Goal: Task Accomplishment & Management: Complete application form

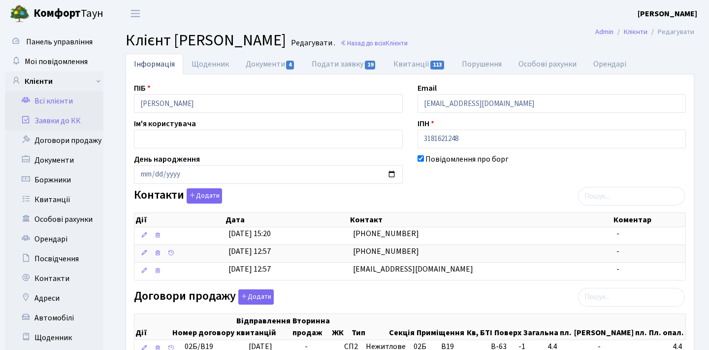
click at [55, 118] on link "Заявки до КК" at bounding box center [54, 121] width 98 height 20
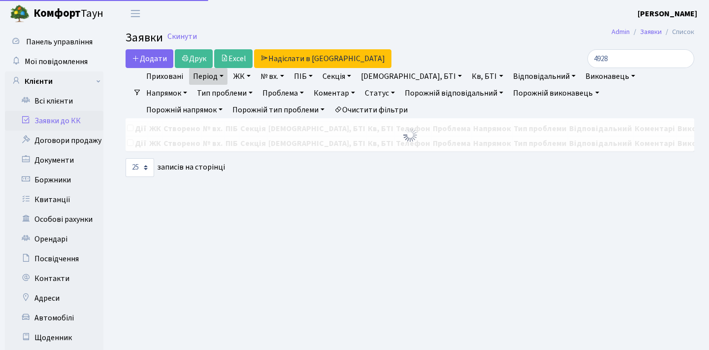
select select "25"
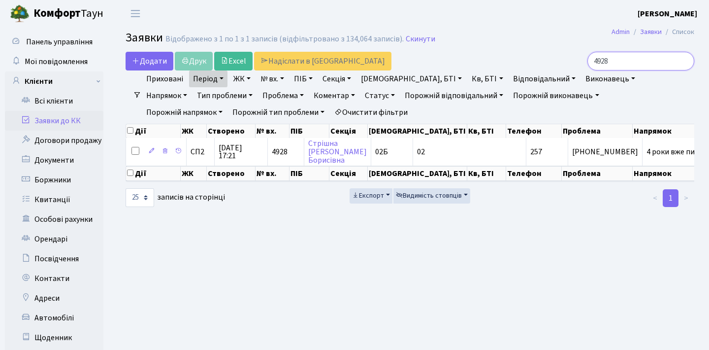
click at [683, 64] on input "4928" at bounding box center [640, 61] width 107 height 19
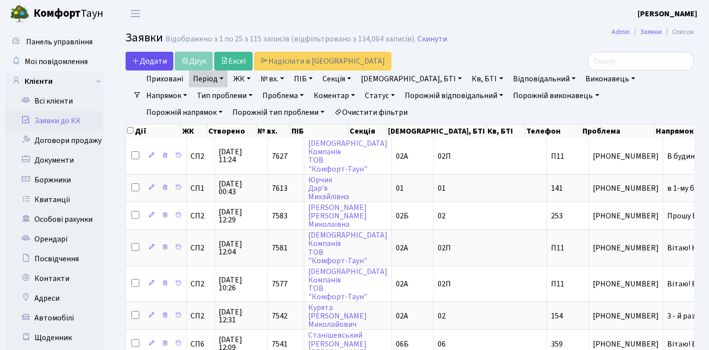
click at [152, 65] on span "Додати" at bounding box center [149, 61] width 35 height 11
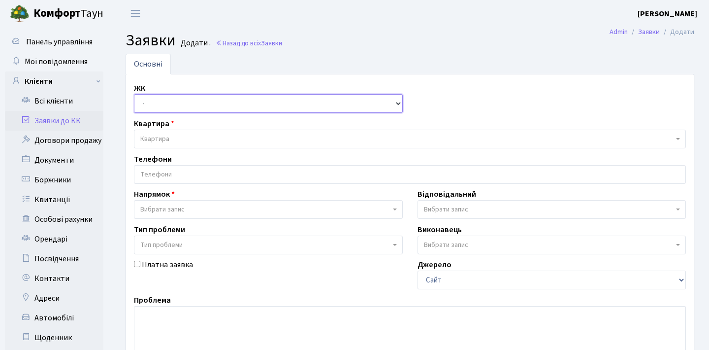
click at [225, 103] on select "- СП1, Столичне шосе, 1 СП2, Столичне шосе, 1А СП3, Столичне шосе, 3 СП4, Столи…" at bounding box center [268, 103] width 269 height 19
select select "308"
select select
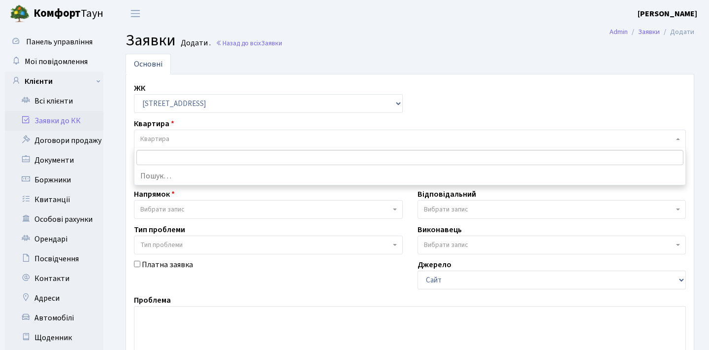
click at [209, 142] on span "Квартира" at bounding box center [406, 139] width 533 height 10
type input "11"
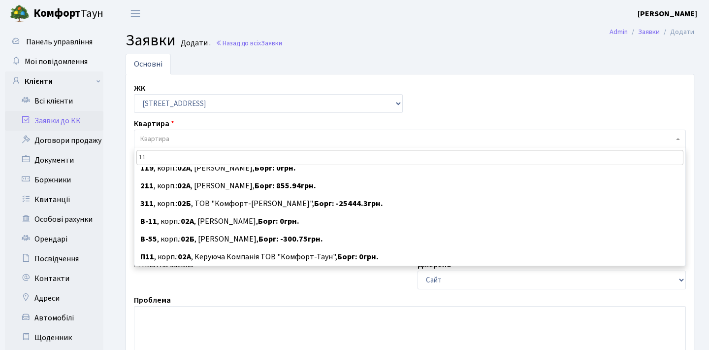
scroll to position [185, 0]
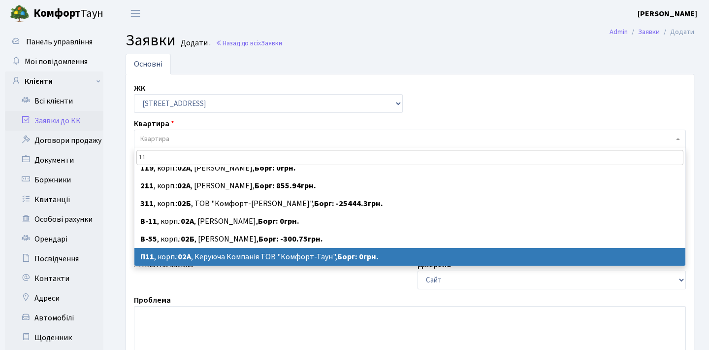
select select
select select "20720"
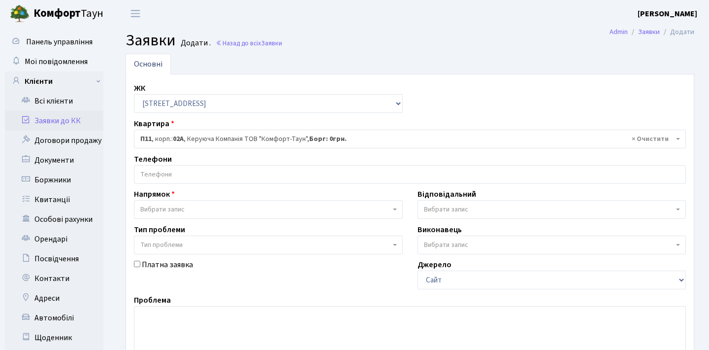
click at [248, 176] on input "search" at bounding box center [409, 174] width 551 height 18
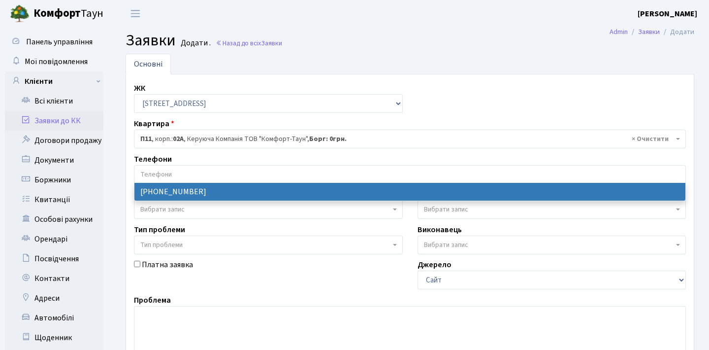
select select "76317"
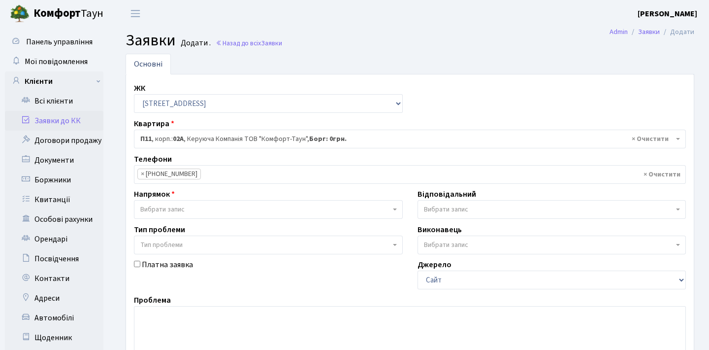
click at [228, 209] on span "Вибрати запис" at bounding box center [265, 209] width 250 height 10
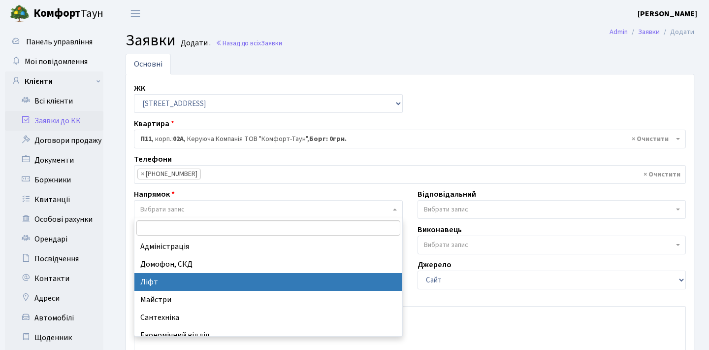
select select "16"
select select
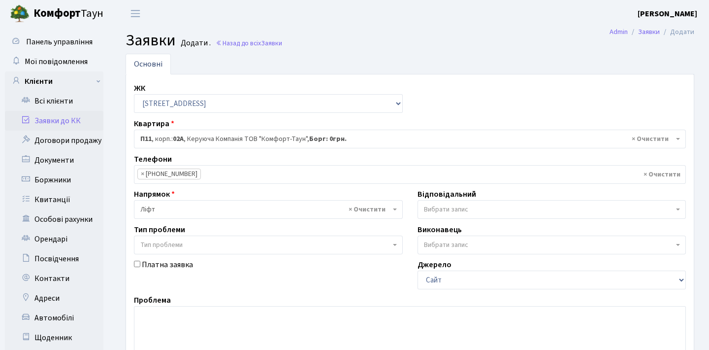
click at [458, 208] on span "Вибрати запис" at bounding box center [446, 209] width 44 height 10
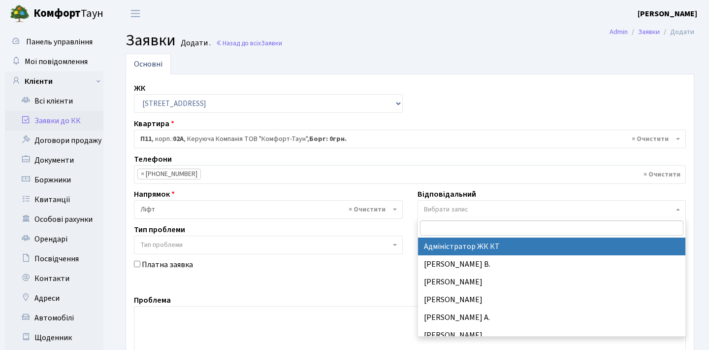
click at [458, 208] on span "Вибрати запис" at bounding box center [446, 209] width 44 height 10
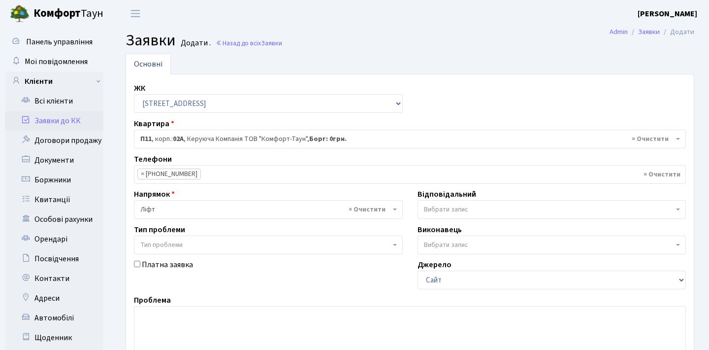
click at [289, 248] on span "Тип проблеми" at bounding box center [265, 245] width 250 height 10
click at [300, 242] on span "Тип проблеми" at bounding box center [265, 245] width 250 height 10
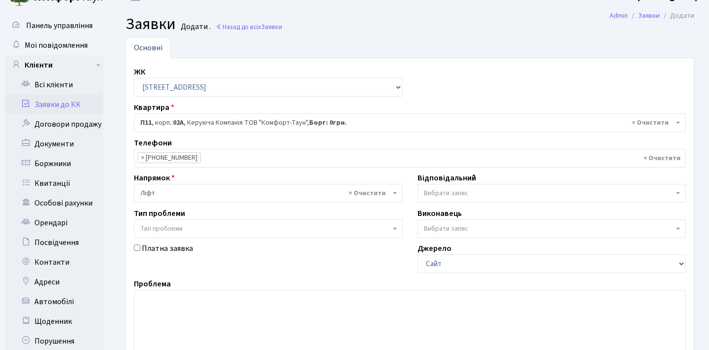
scroll to position [17, 0]
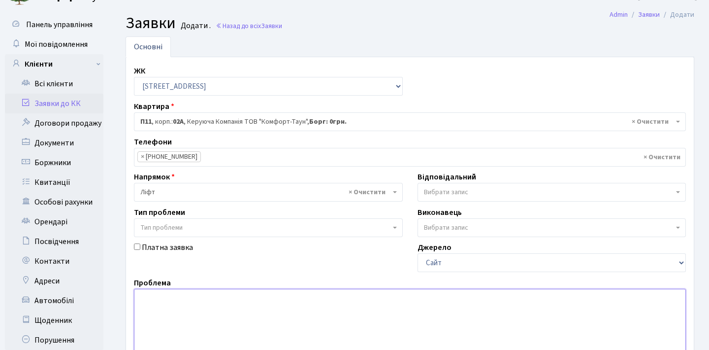
click at [189, 303] on textarea at bounding box center [410, 351] width 552 height 125
drag, startPoint x: 504, startPoint y: 314, endPoint x: 109, endPoint y: 295, distance: 395.4
click at [109, 294] on div "Панель управління Мої повідомлення Клієнти Всі клієнти Заявки до КК" at bounding box center [354, 252] width 709 height 484
paste textarea "ку 1 не працює вантажний ліфт — завис на 4 поверсі та не реагує на кнопки викли…"
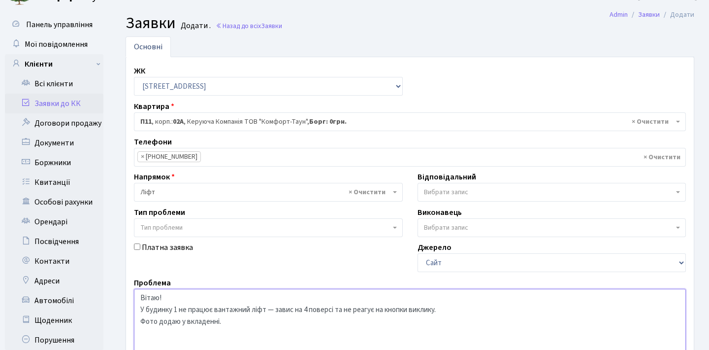
click at [275, 309] on textarea "Вітаю! У будинку 1 не працює вантажний ліфт — завис на 4 поверсі та не реагує н…" at bounding box center [410, 351] width 552 height 125
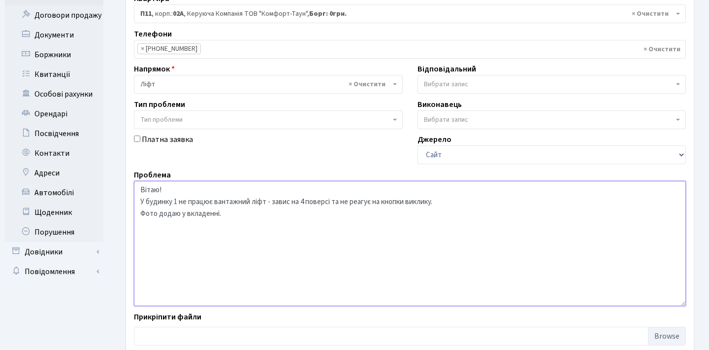
scroll to position [167, 0]
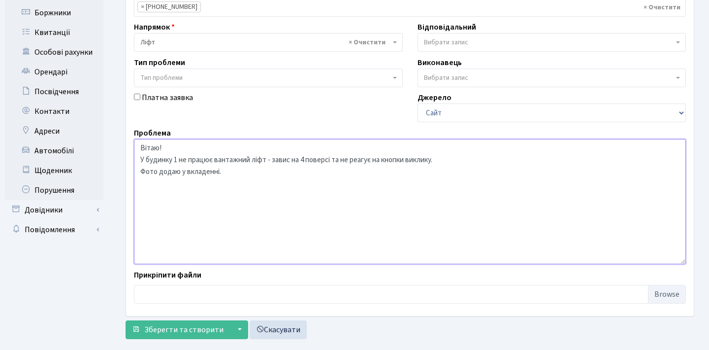
type textarea "Вітаю! У будинку 1 не працює вантажний ліфт - завис на 4 поверсі та не реагує н…"
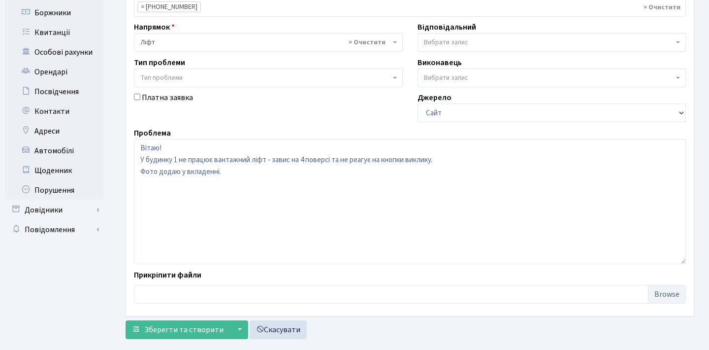
click at [676, 292] on input "file" at bounding box center [410, 294] width 552 height 19
type input "C:\fakepath\photo_2025-09-04 16.41.13.jpeg"
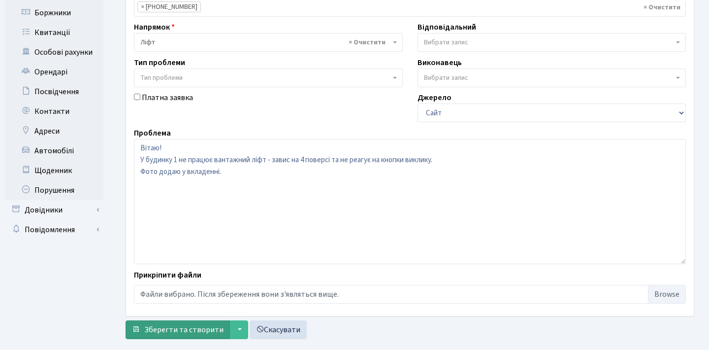
click at [190, 325] on span "Зберегти та створити" at bounding box center [183, 329] width 79 height 11
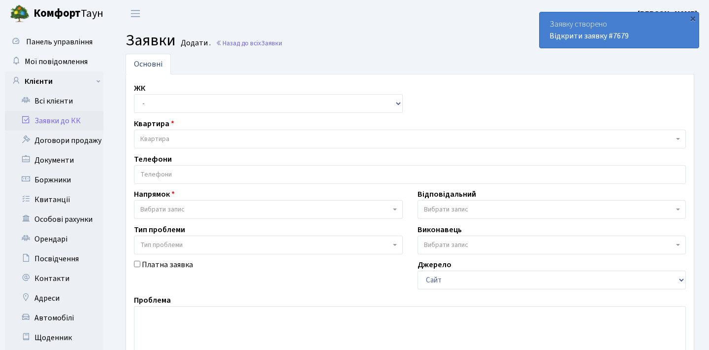
click at [65, 121] on link "Заявки до КК" at bounding box center [54, 121] width 98 height 20
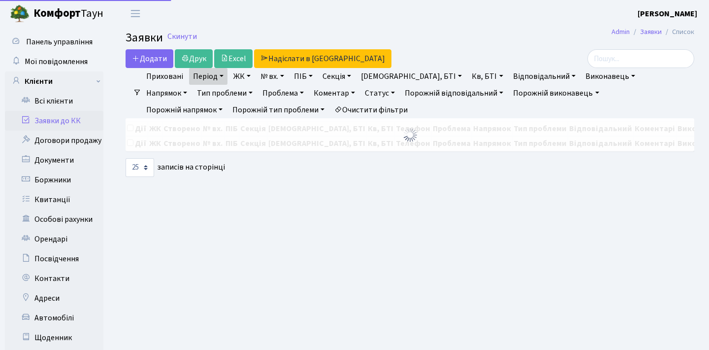
select select "25"
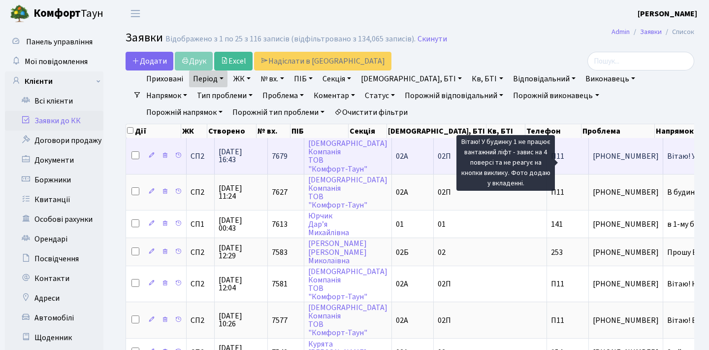
click at [667, 162] on span "Вітаю! У будин[...]" at bounding box center [697, 156] width 61 height 11
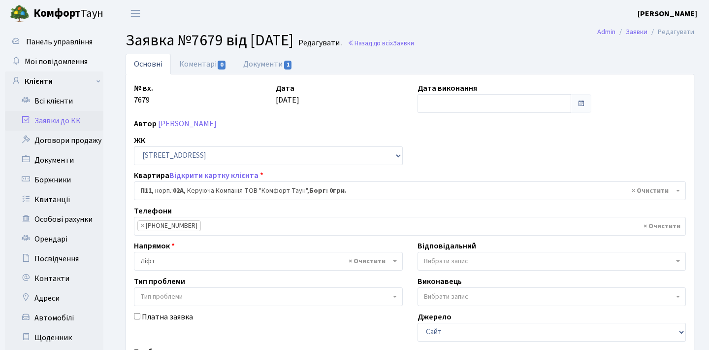
select select "20720"
click at [271, 63] on link "Документи 1" at bounding box center [268, 64] width 66 height 20
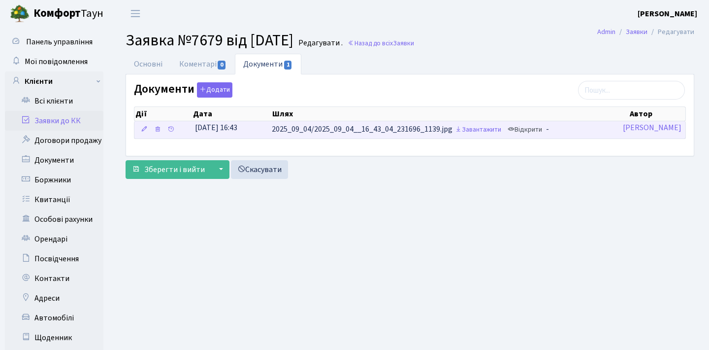
click at [534, 131] on link "Відкрити" at bounding box center [524, 129] width 39 height 15
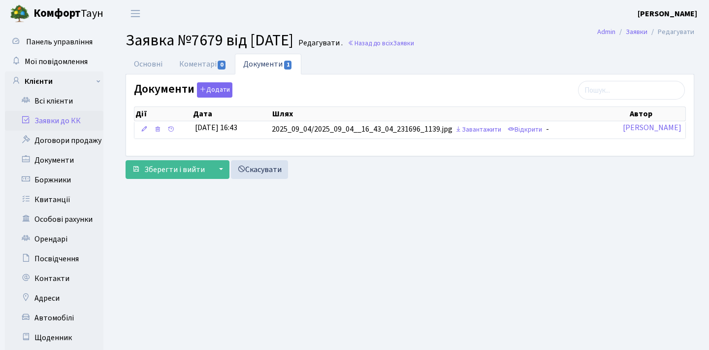
click at [55, 117] on link "Заявки до КК" at bounding box center [54, 121] width 98 height 20
click at [45, 123] on link "Заявки до КК" at bounding box center [54, 121] width 98 height 20
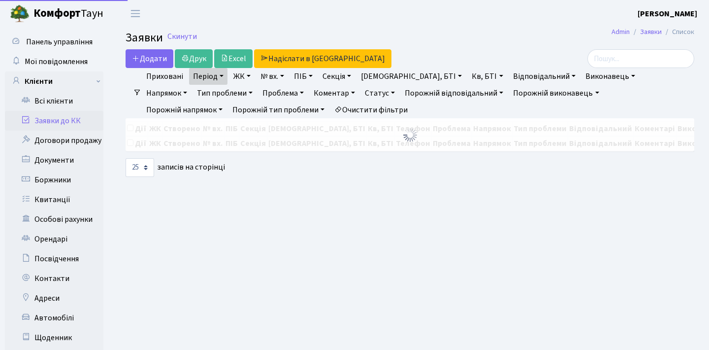
select select "25"
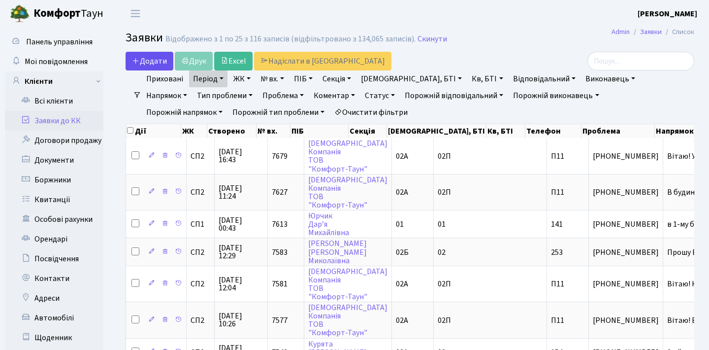
click at [156, 60] on span "Додати" at bounding box center [149, 61] width 35 height 11
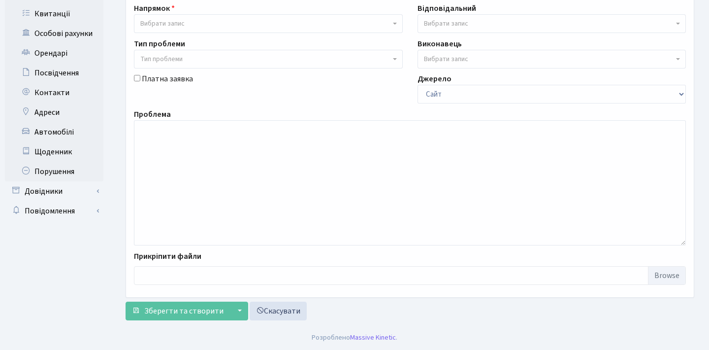
scroll to position [185, 0]
click at [684, 279] on input "file" at bounding box center [410, 275] width 552 height 19
type input "C:\fakepath\IMG_0688.MOV"
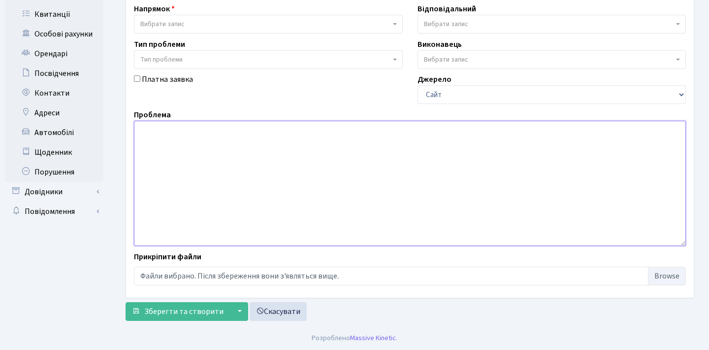
click at [353, 175] on textarea at bounding box center [410, 183] width 552 height 125
paste textarea "Вітаю! У будинку 1, в кінці загального коридору, не працює освітлення — лампи н…"
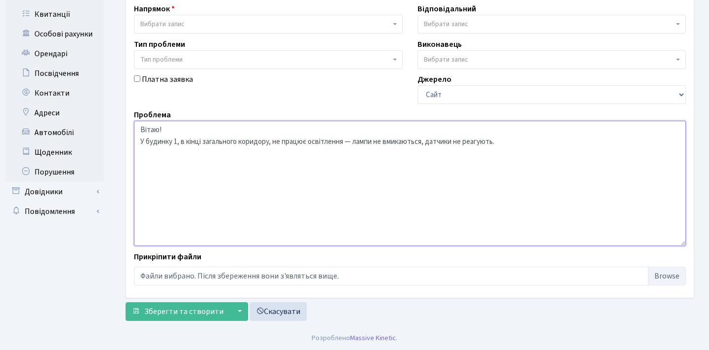
click at [354, 141] on textarea "Вітаю! У будинку 1, в кінці загального коридору, не працює освітлення — лампи н…" at bounding box center [410, 183] width 552 height 125
click at [502, 142] on textarea "Вітаю! У будинку 1, в кінці загального коридору, не працює освітлення - лампи н…" at bounding box center [410, 183] width 552 height 125
click at [212, 154] on textarea "Вітаю! У будинку 1, в кінці загального коридору, не працює освітлення - лампи н…" at bounding box center [410, 183] width 552 height 125
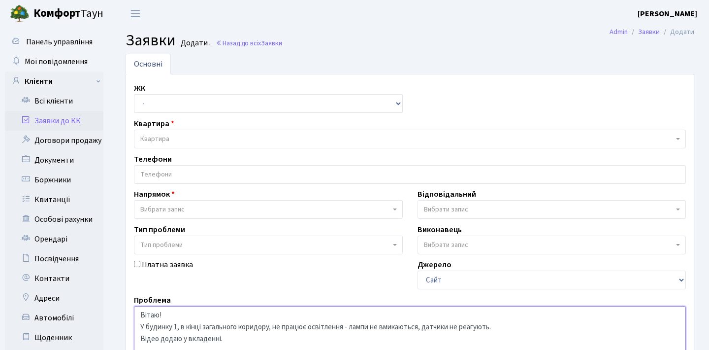
scroll to position [0, 0]
type textarea "Вітаю! У будинку 1, в кінці загального коридору, не працює освітлення - лампи н…"
click at [304, 103] on select "- СП1, Столичне шосе, 1 СП2, Столичне шосе, 1А СП3, Столичне шосе, 3 СП4, Столи…" at bounding box center [268, 103] width 269 height 19
select select "308"
select select
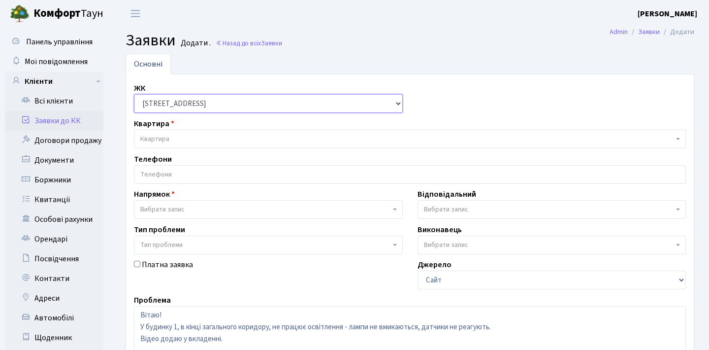
select select
click at [231, 144] on span "Квартира" at bounding box center [410, 139] width 552 height 19
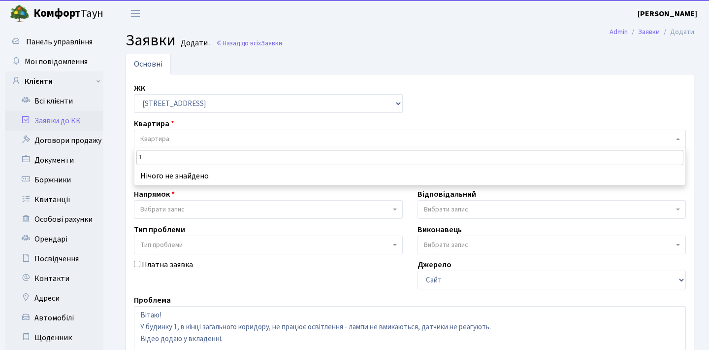
type input "11"
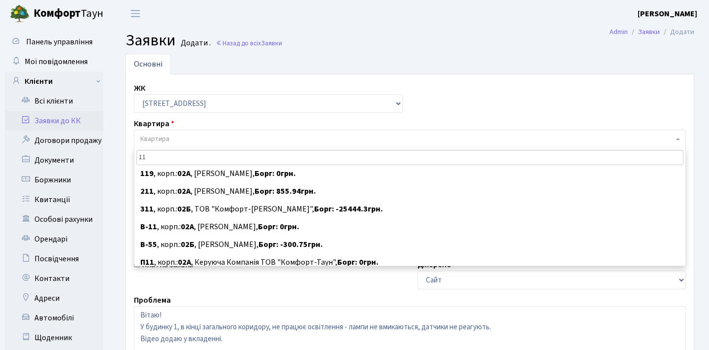
scroll to position [185, 0]
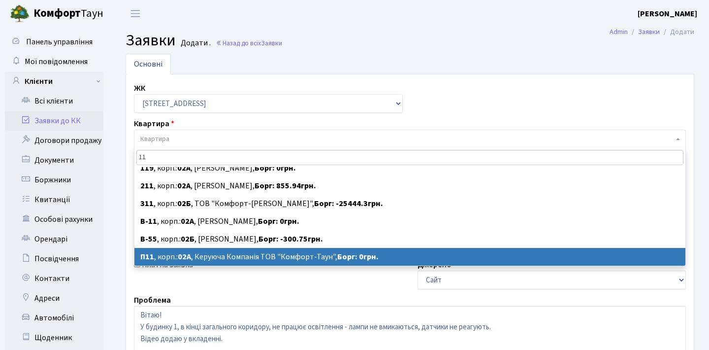
select select
select select "20720"
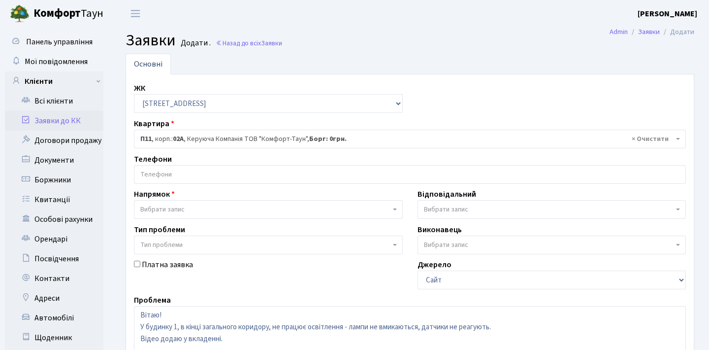
click at [218, 175] on input "search" at bounding box center [409, 174] width 551 height 18
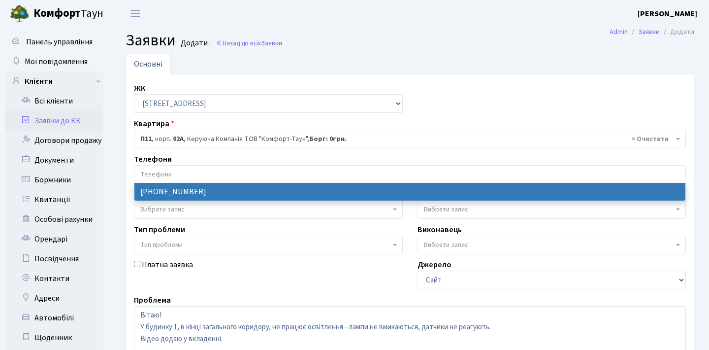
select select "76317"
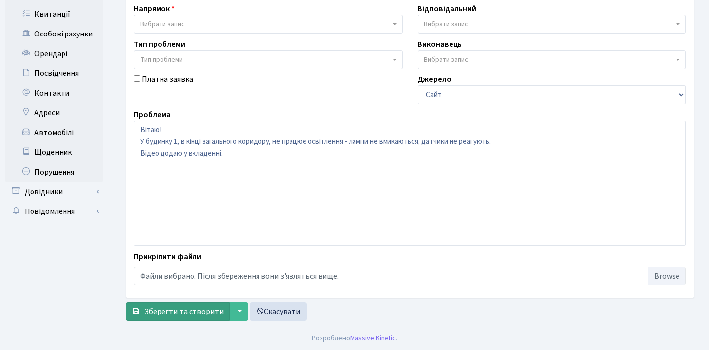
click at [180, 308] on span "Зберегти та створити" at bounding box center [183, 311] width 79 height 11
click at [63, 117] on link "Адреси" at bounding box center [54, 113] width 98 height 20
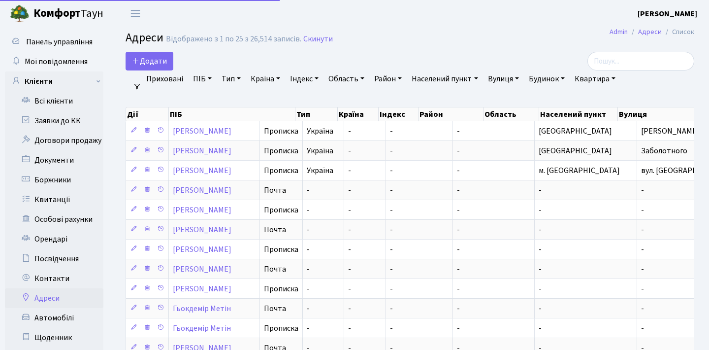
select select "25"
click at [69, 118] on link "Заявки до КК" at bounding box center [54, 121] width 98 height 20
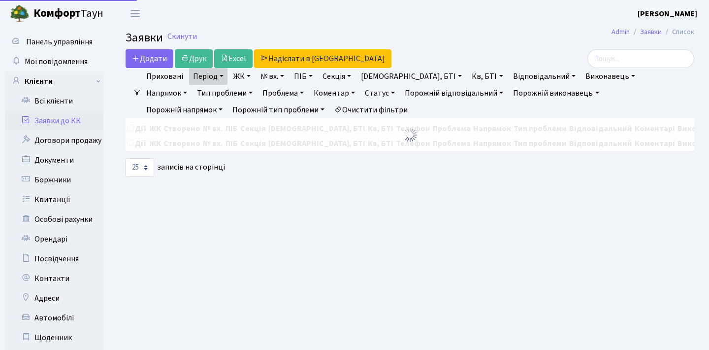
select select "25"
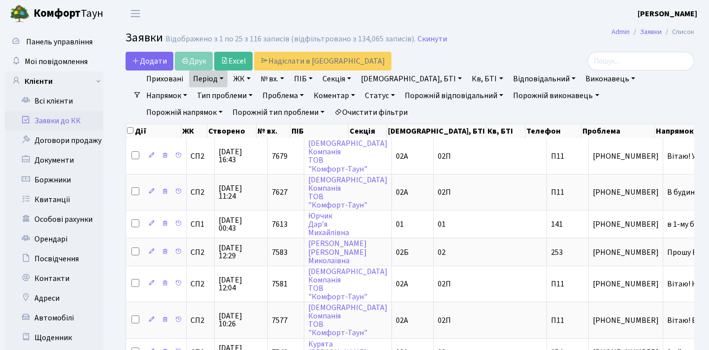
click at [212, 84] on link "Період" at bounding box center [208, 78] width 38 height 17
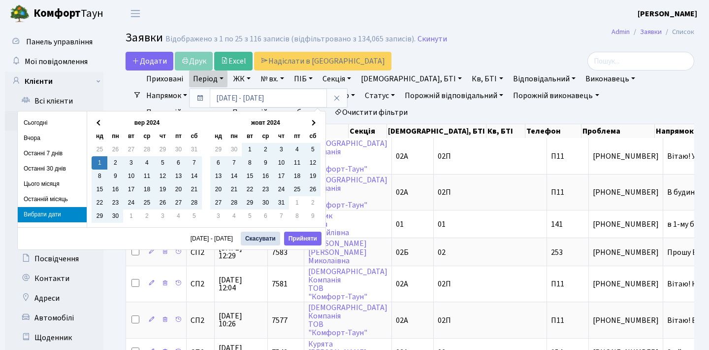
click at [221, 81] on link "Період" at bounding box center [208, 78] width 38 height 17
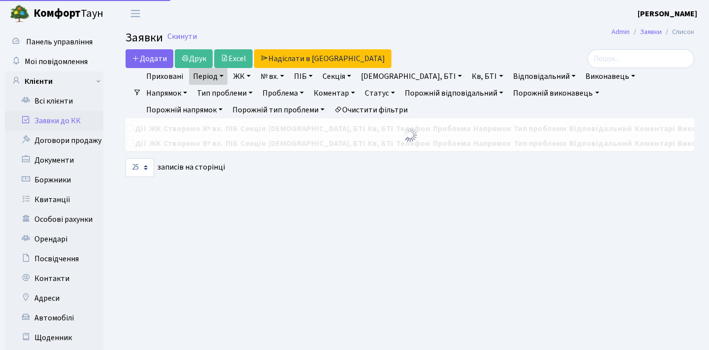
select select "25"
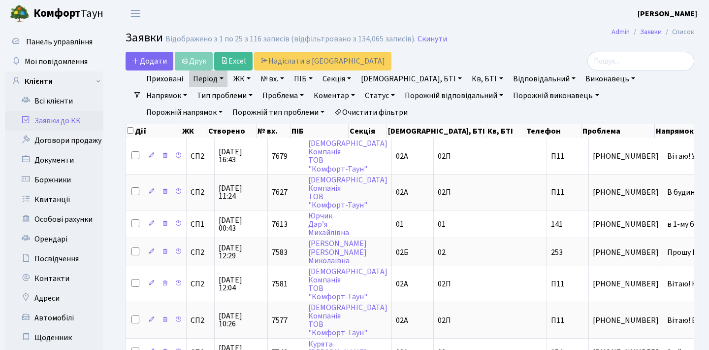
click at [223, 80] on link "Період" at bounding box center [208, 78] width 38 height 17
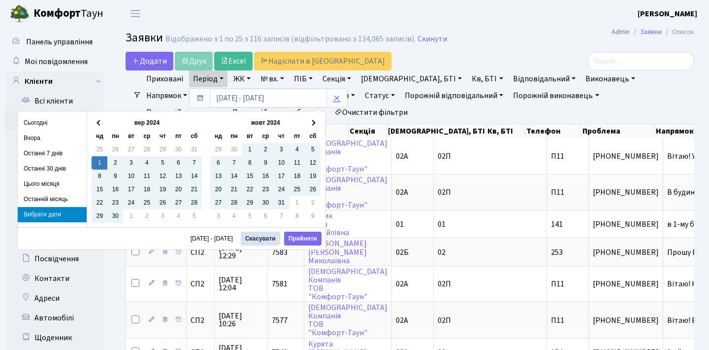
click at [339, 100] on icon at bounding box center [337, 98] width 8 height 8
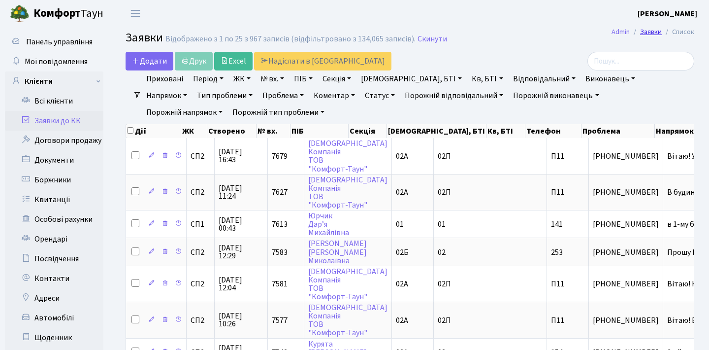
click at [645, 33] on link "Заявки" at bounding box center [651, 32] width 22 height 10
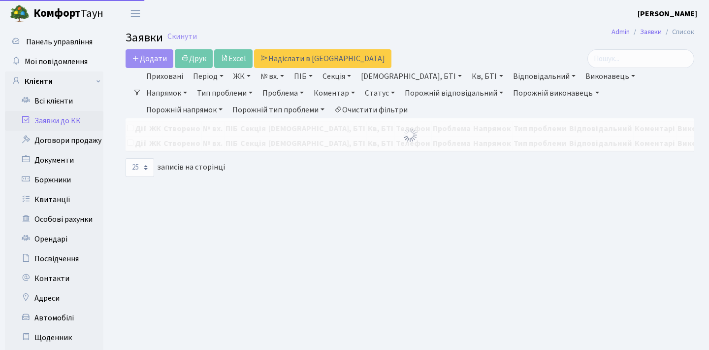
select select "25"
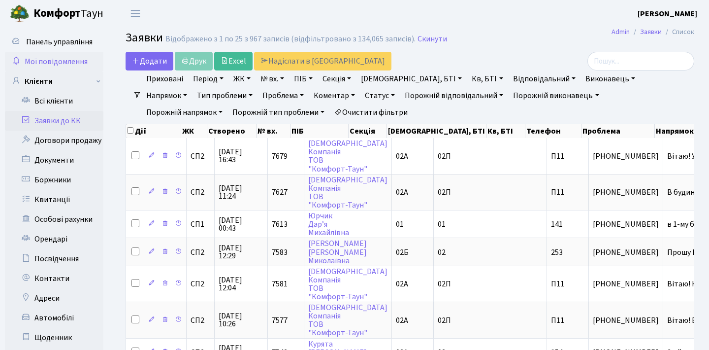
click at [75, 66] on span "Мої повідомлення" at bounding box center [56, 61] width 63 height 11
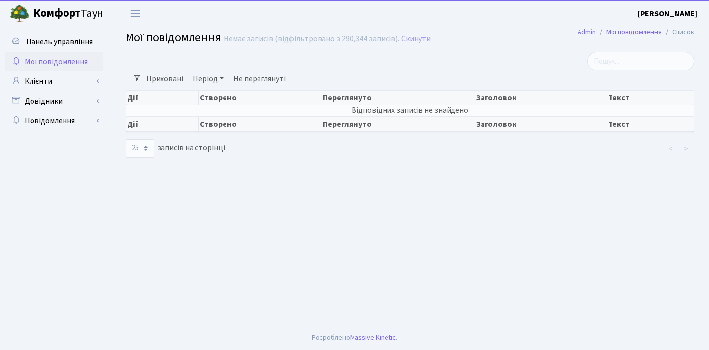
select select "25"
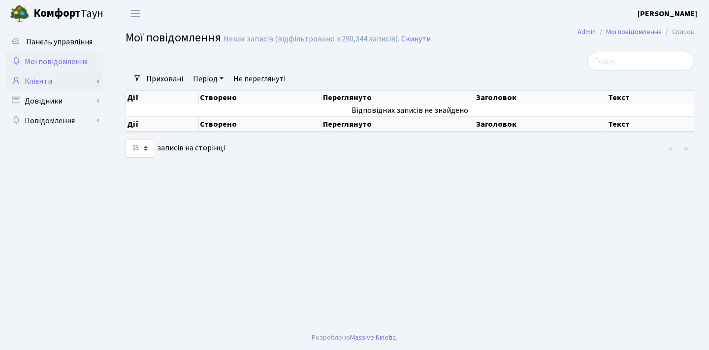
click at [53, 83] on link "Клієнти" at bounding box center [54, 81] width 98 height 20
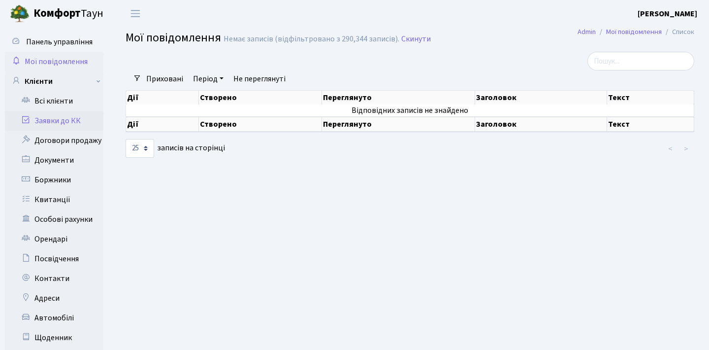
click at [48, 119] on link "Заявки до КК" at bounding box center [54, 121] width 98 height 20
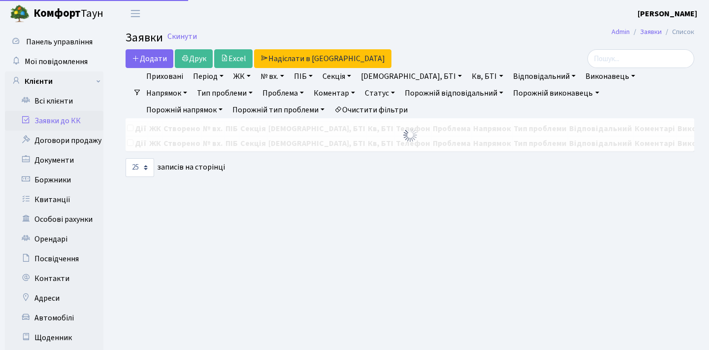
select select "25"
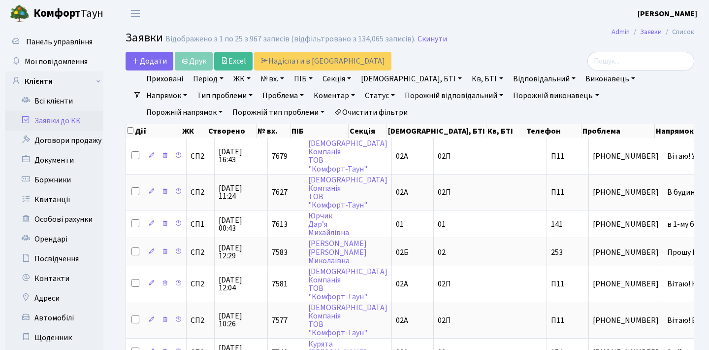
click at [361, 94] on link "Статус" at bounding box center [380, 95] width 38 height 17
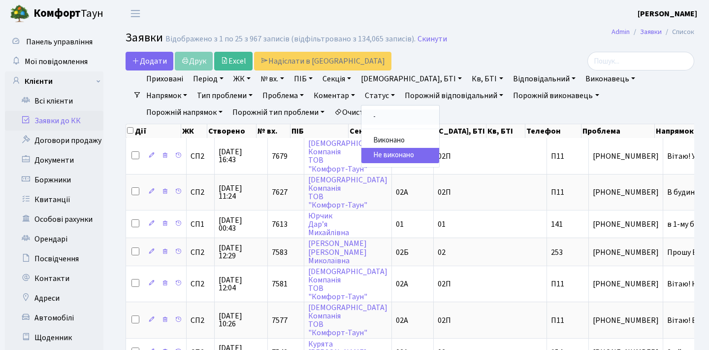
click at [361, 119] on link "-" at bounding box center [400, 116] width 78 height 15
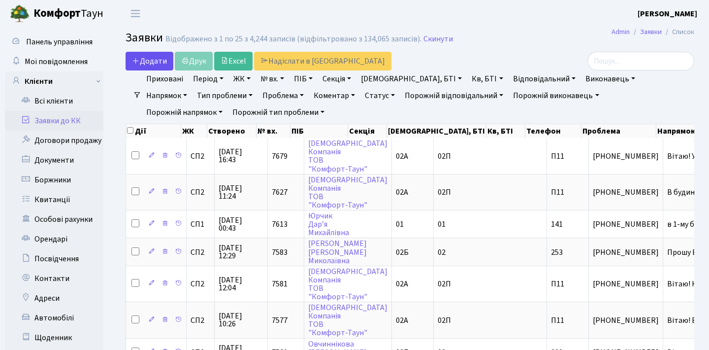
click at [161, 64] on span "Додати" at bounding box center [149, 61] width 35 height 11
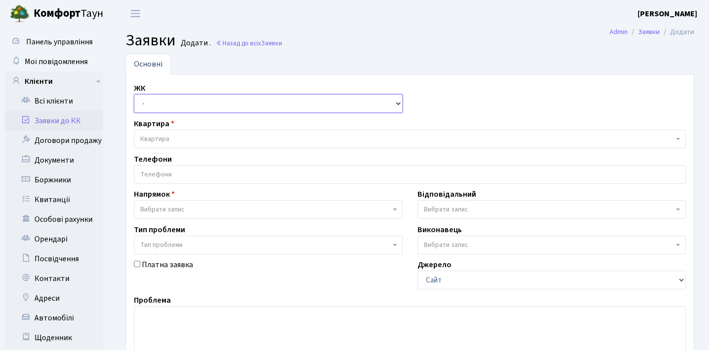
click at [248, 105] on select "- СП1, Столичне шосе, 1 СП2, Столичне шосе, 1А СП3, Столичне шосе, 3 СП4, Столи…" at bounding box center [268, 103] width 269 height 19
select select "308"
select select
click at [207, 136] on span "Квартира" at bounding box center [406, 139] width 533 height 10
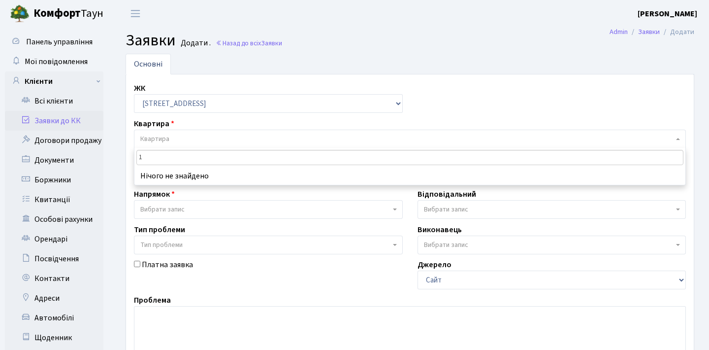
type input "11"
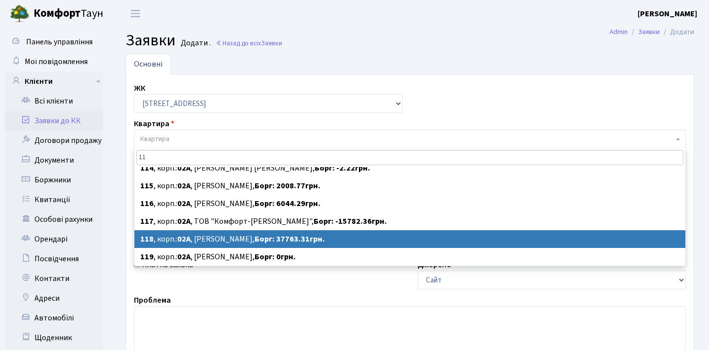
scroll to position [185, 0]
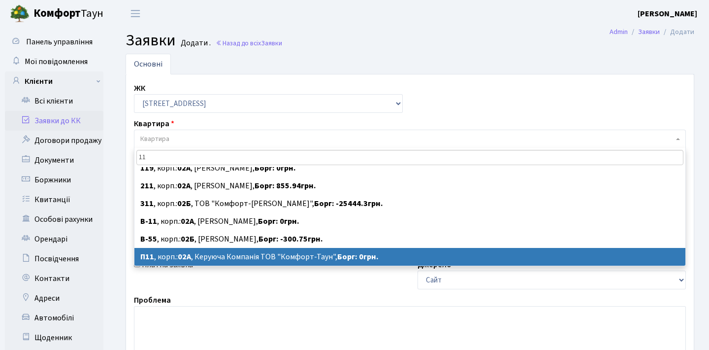
select select
select select "20720"
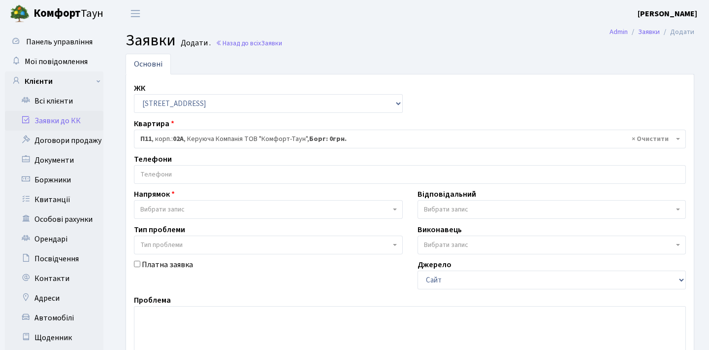
click at [239, 180] on input "search" at bounding box center [409, 174] width 551 height 18
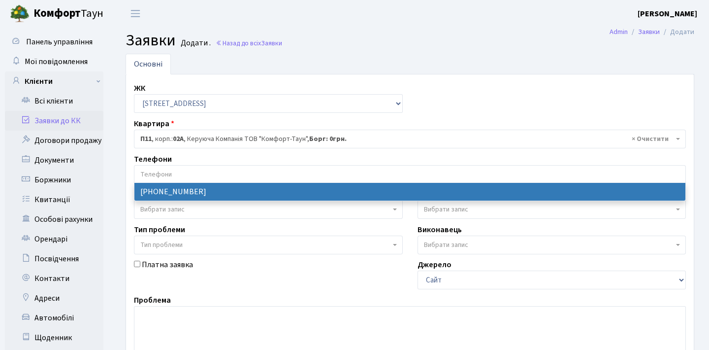
select select "76317"
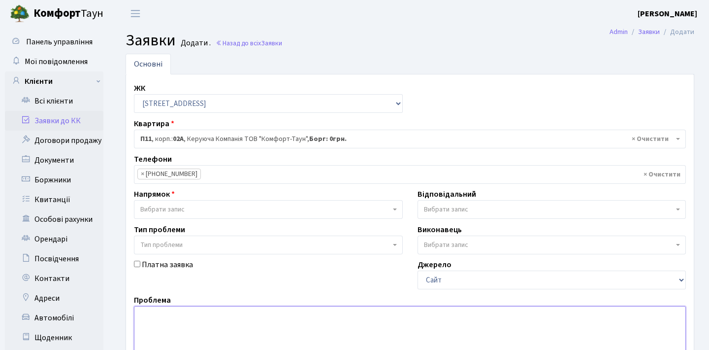
paste textarea "Вітаю! У будинку 1, в кінці загального коридору, не працює освітлення — лампи н…"
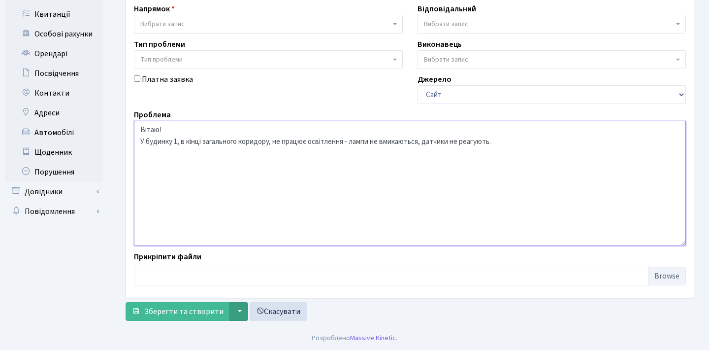
type textarea "Вітаю! У будинку 1, в кінці загального коридору, не працює освітлення - лампи н…"
click at [239, 313] on button "▼" at bounding box center [238, 311] width 19 height 19
click at [336, 195] on textarea "Вітаю! У будинку 1, в кінці загального коридору, не працює освітлення - лампи н…" at bounding box center [410, 183] width 552 height 125
click at [202, 314] on span "Зберегти та створити" at bounding box center [183, 311] width 79 height 11
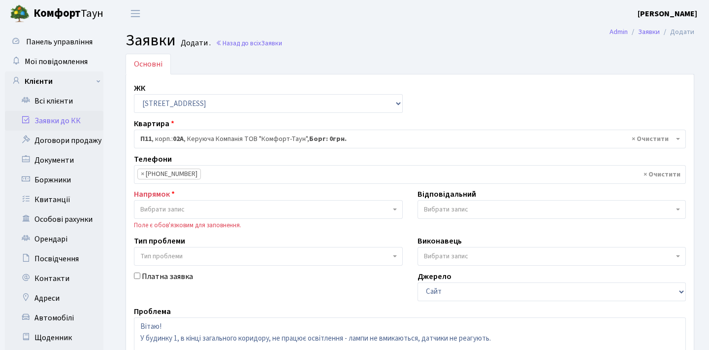
select select "20720"
click at [202, 217] on span "Вибрати запис" at bounding box center [268, 209] width 269 height 19
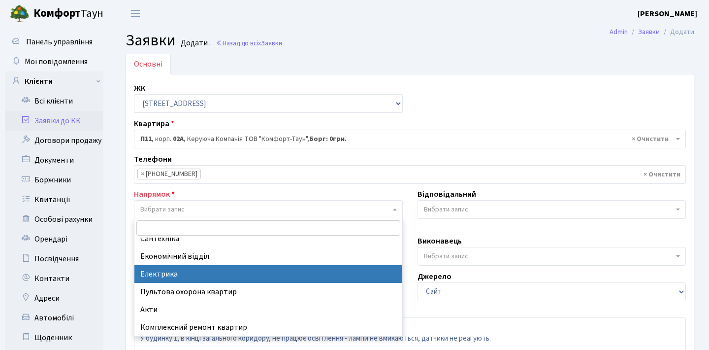
scroll to position [79, 0]
select select "3"
select select
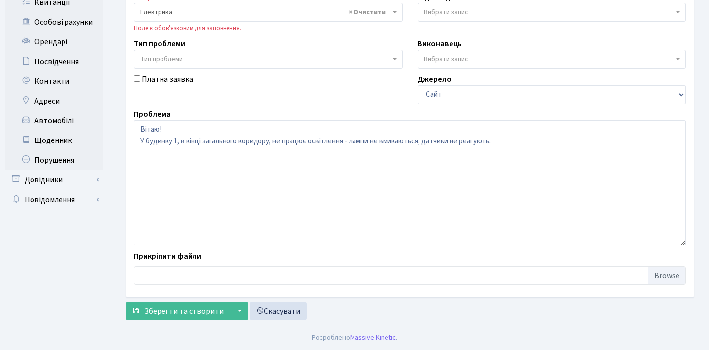
scroll to position [196, 0]
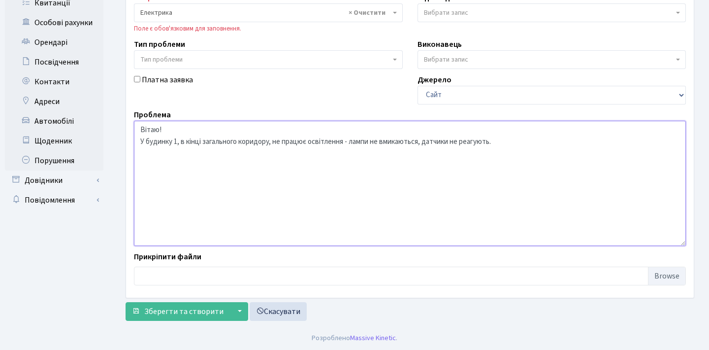
click at [511, 143] on textarea "Вітаю! У будинку 1, в кінці загального коридору, не працює освітлення - лампи н…" at bounding box center [410, 183] width 552 height 125
type textarea "Вітаю! У будинку 1, в кінці загального коридору, не працює освітлення - лампи н…"
click at [666, 273] on input "file" at bounding box center [410, 275] width 552 height 19
type input "C:\fakepath\IMG_0688.MOV"
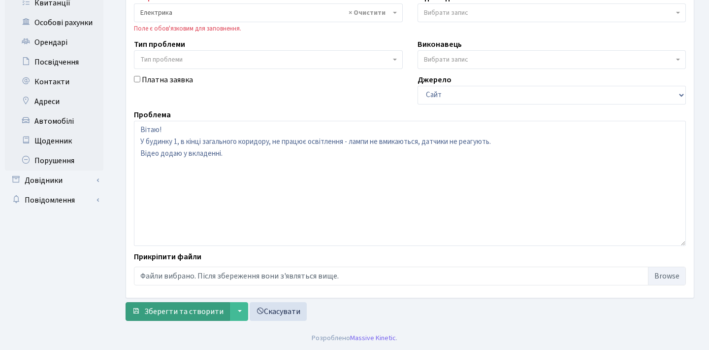
click at [206, 314] on span "Зберегти та створити" at bounding box center [183, 311] width 79 height 11
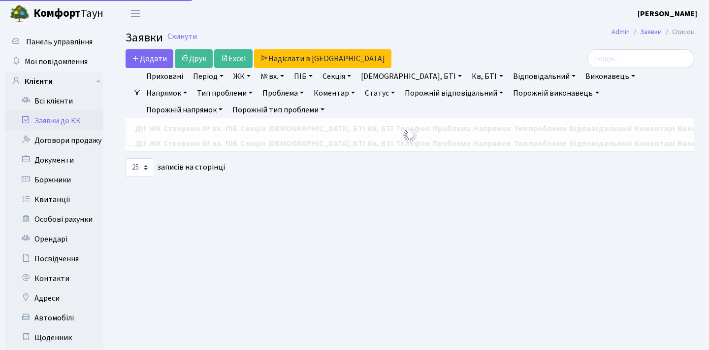
select select "25"
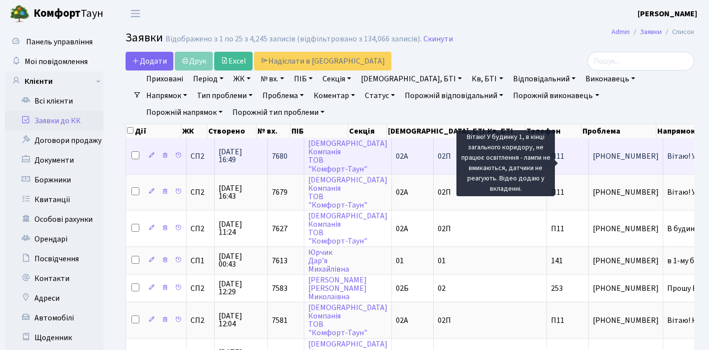
click at [667, 161] on span "Вітаю! У будин[...]" at bounding box center [697, 156] width 61 height 11
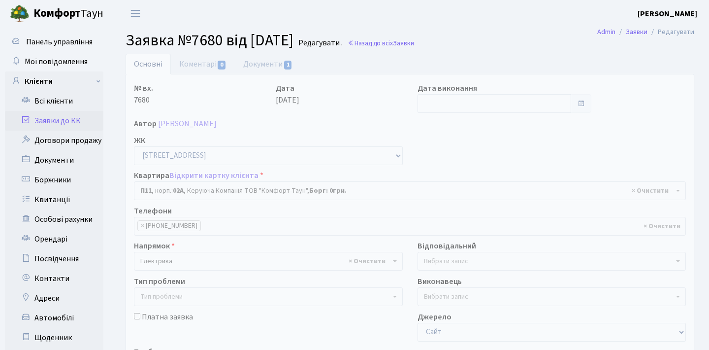
select select "20720"
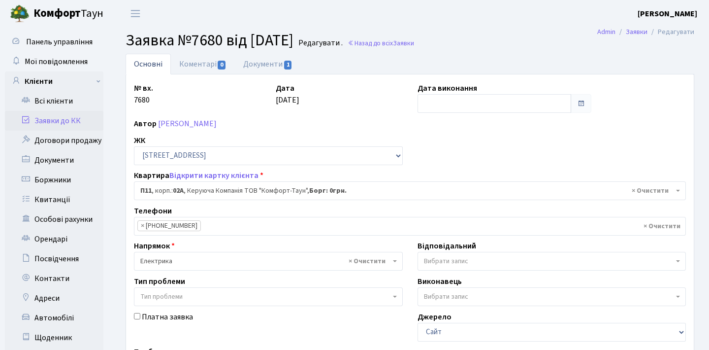
scroll to position [11, 0]
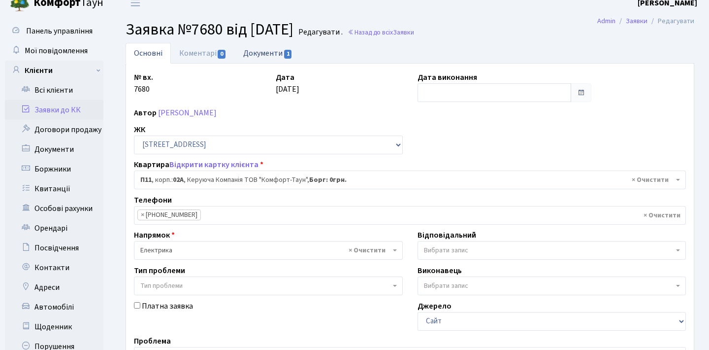
click at [285, 48] on link "Документи 1" at bounding box center [268, 53] width 66 height 20
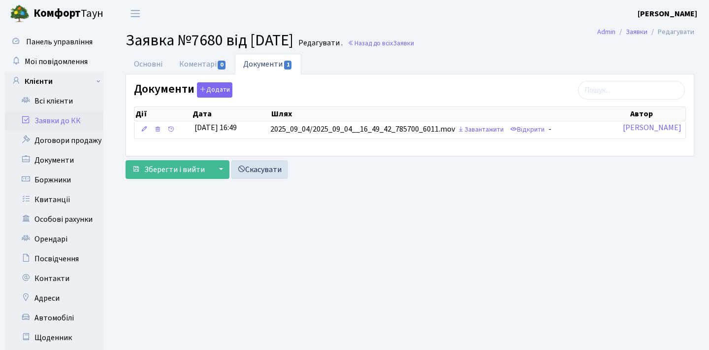
click at [58, 122] on link "Заявки до КК" at bounding box center [54, 121] width 98 height 20
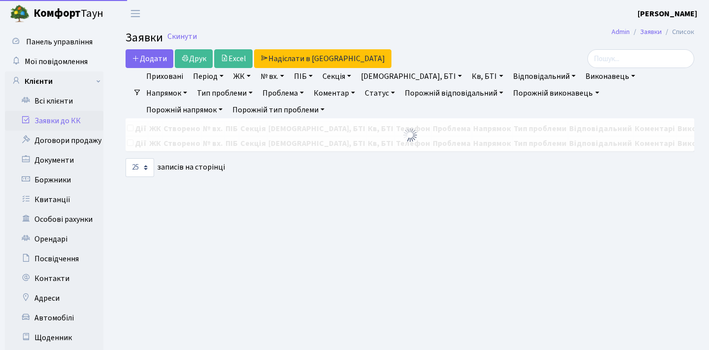
select select "25"
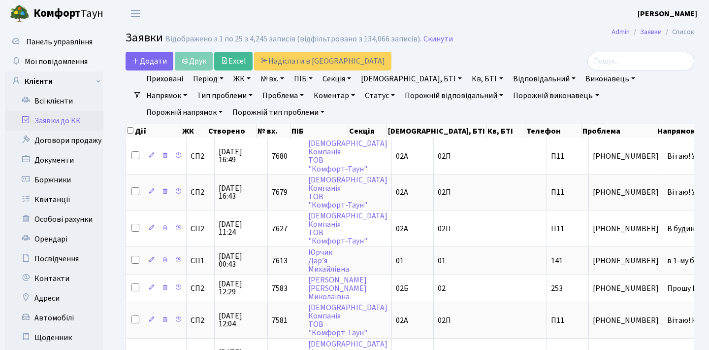
click at [602, 0] on header "[PERSON_NAME] Мій обліковий запис Вийти" at bounding box center [354, 13] width 709 height 27
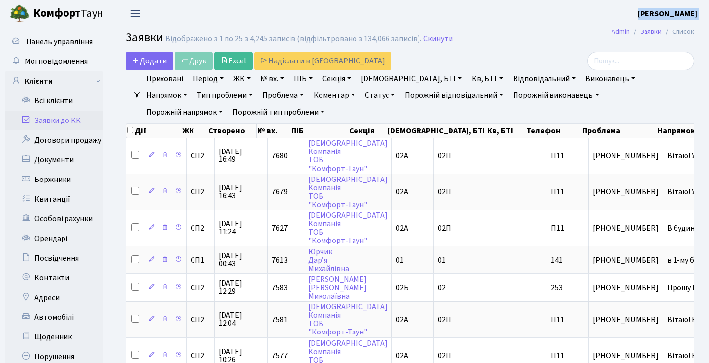
click at [144, 6] on button "Переключити навігацію" at bounding box center [135, 13] width 25 height 16
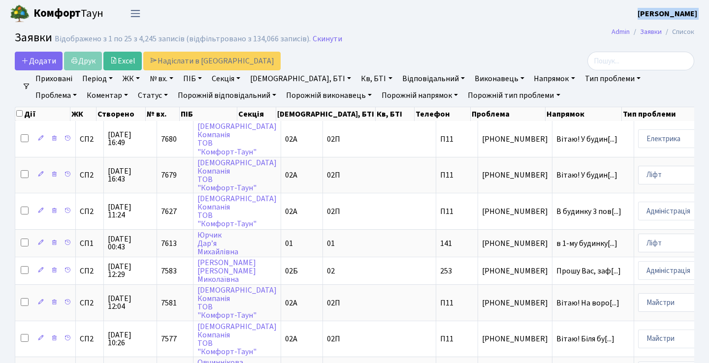
click at [133, 15] on span "Переключити навігацію" at bounding box center [135, 13] width 15 height 11
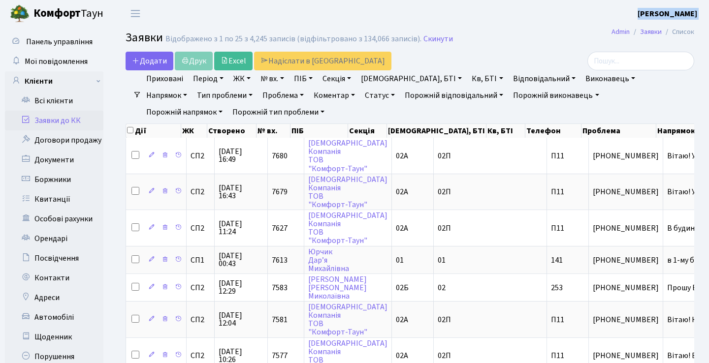
click at [59, 121] on link "Заявки до КК" at bounding box center [54, 121] width 98 height 20
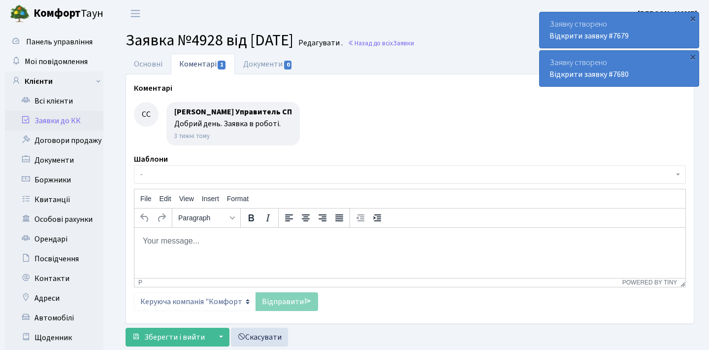
click at [51, 125] on link "Заявки до КК" at bounding box center [54, 121] width 98 height 20
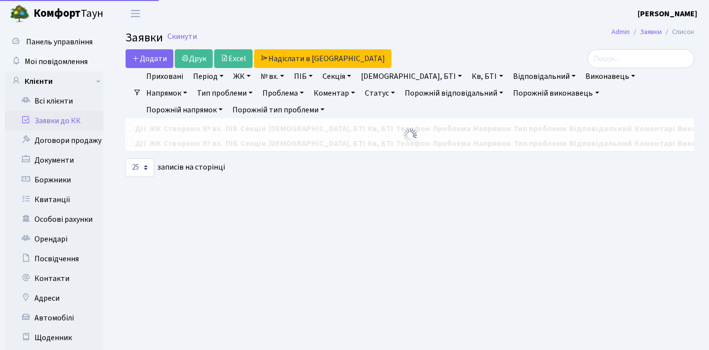
select select "25"
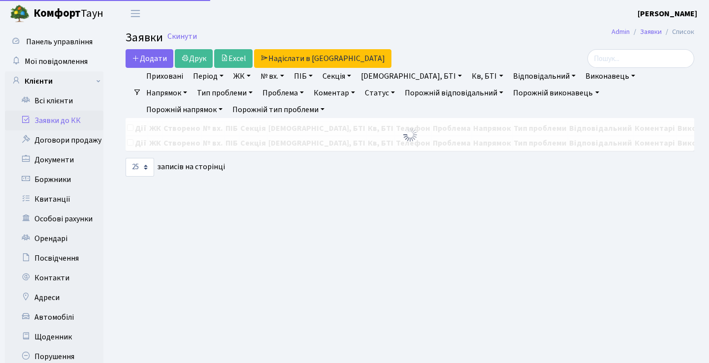
select select "25"
